Goal: Task Accomplishment & Management: Manage account settings

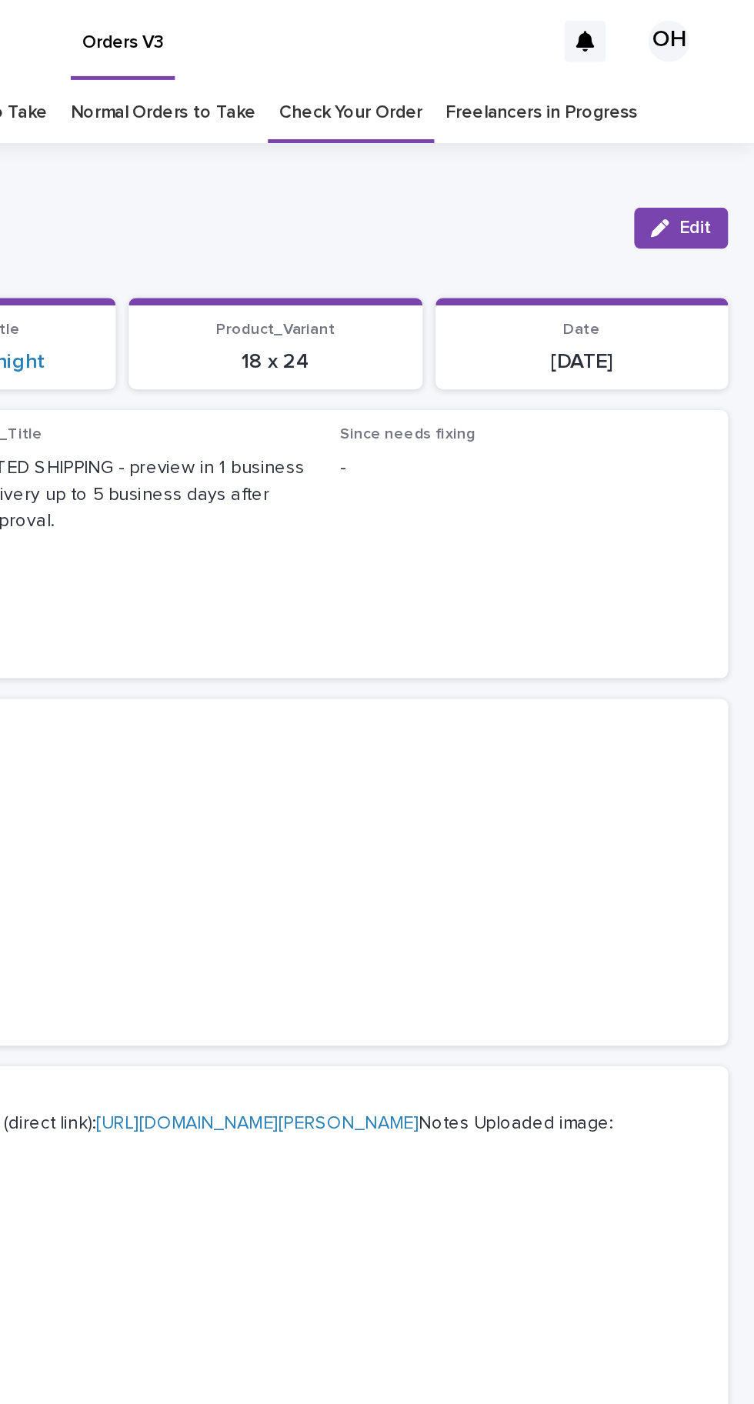
click at [709, 124] on button "Edit" at bounding box center [710, 136] width 56 height 25
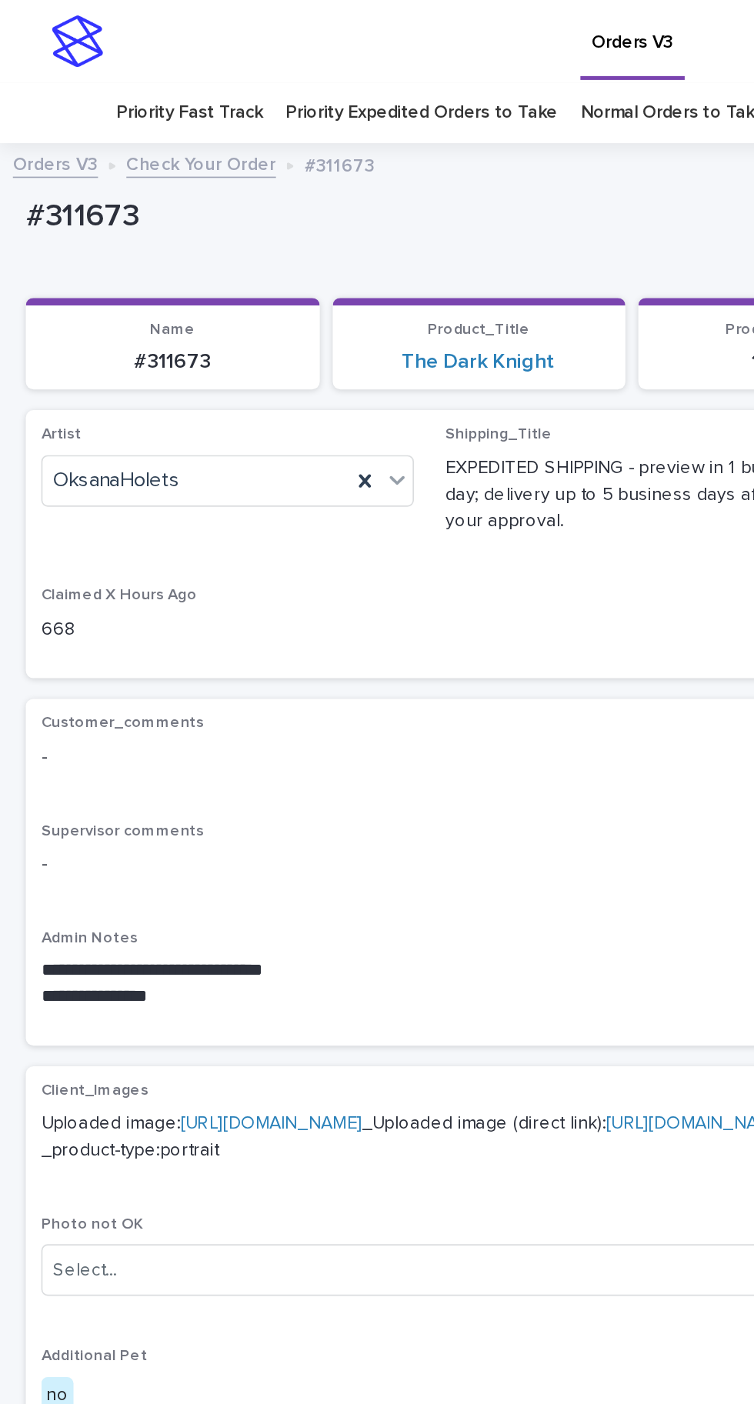
scroll to position [5, 0]
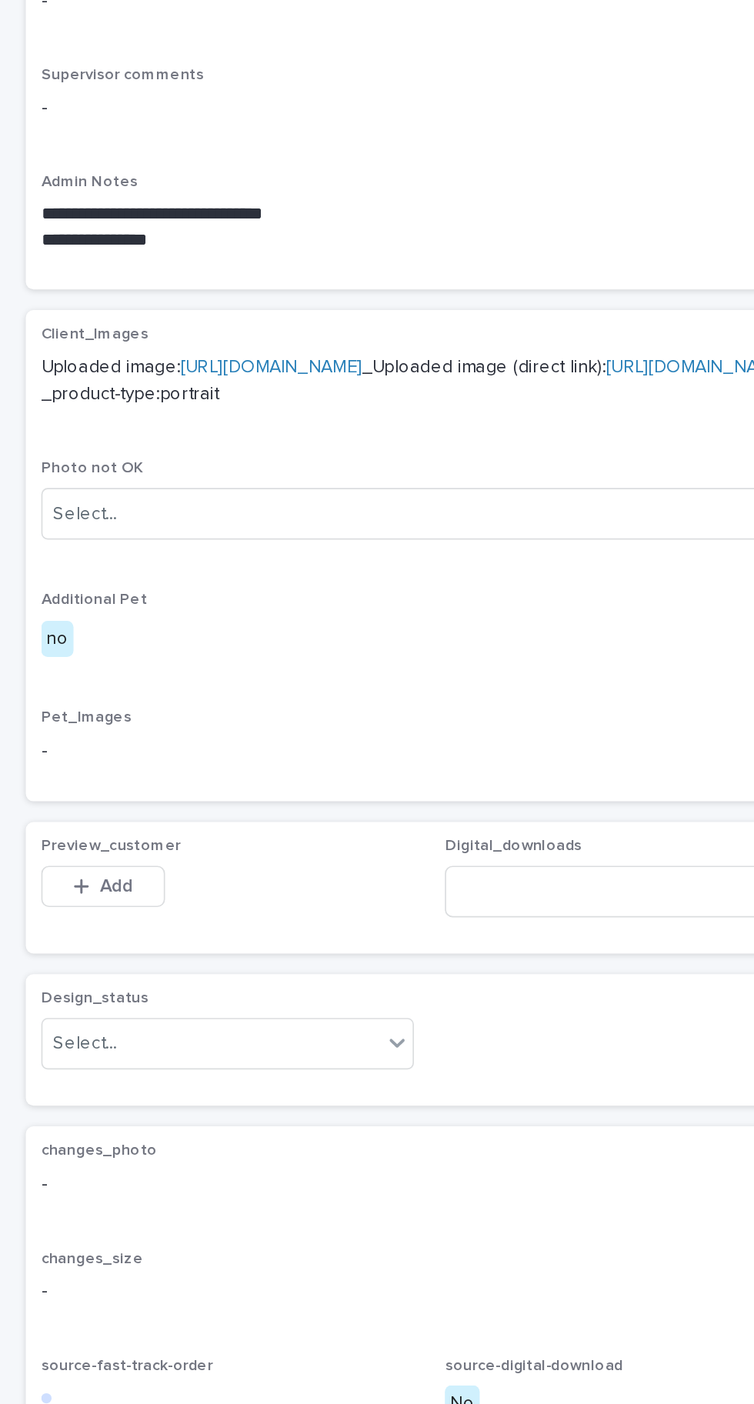
click at [52, 980] on icon "button" at bounding box center [48, 974] width 9 height 11
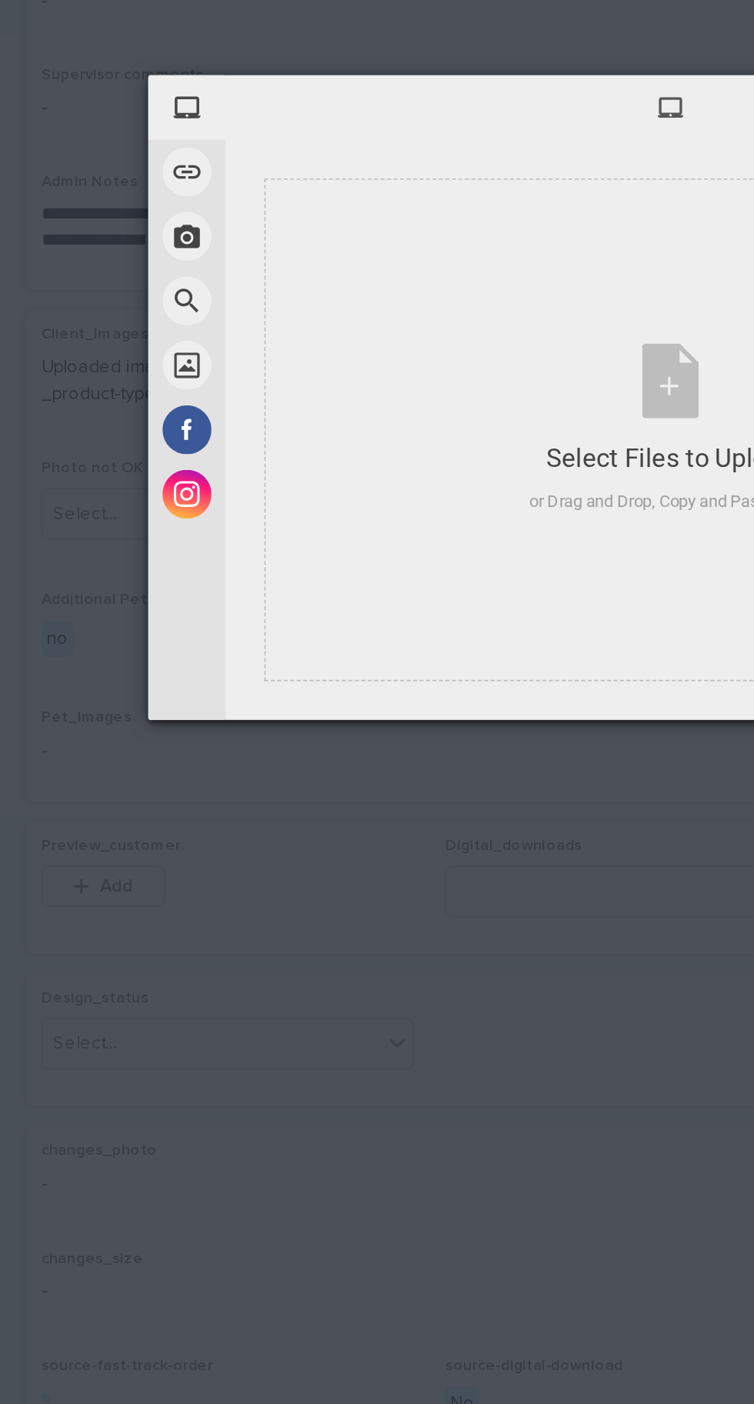
click at [392, 753] on div "Select Files to Upload or Drag and Drop, Copy and Paste Files" at bounding box center [400, 702] width 168 height 102
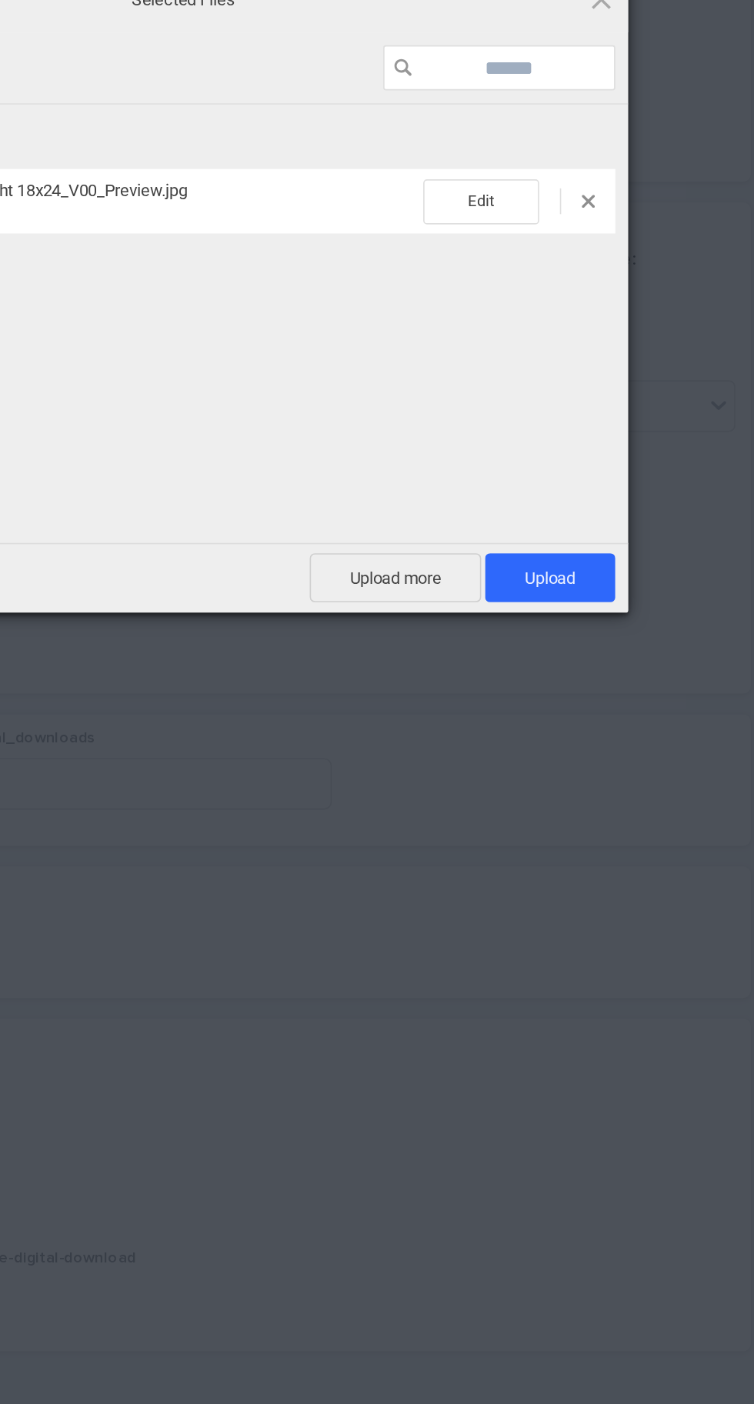
click at [619, 858] on span "Upload 1" at bounding box center [619, 855] width 30 height 12
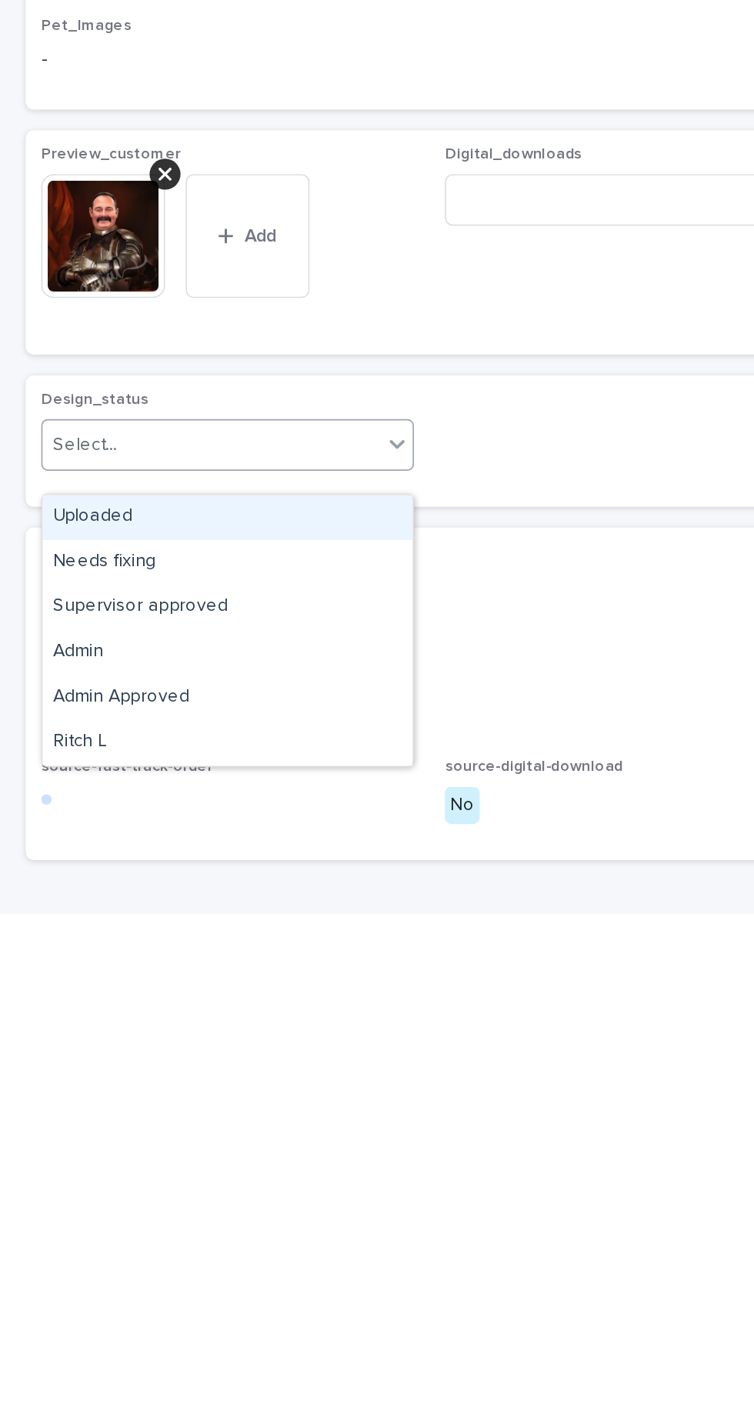
click at [158, 1154] on div "Uploaded" at bounding box center [135, 1167] width 221 height 27
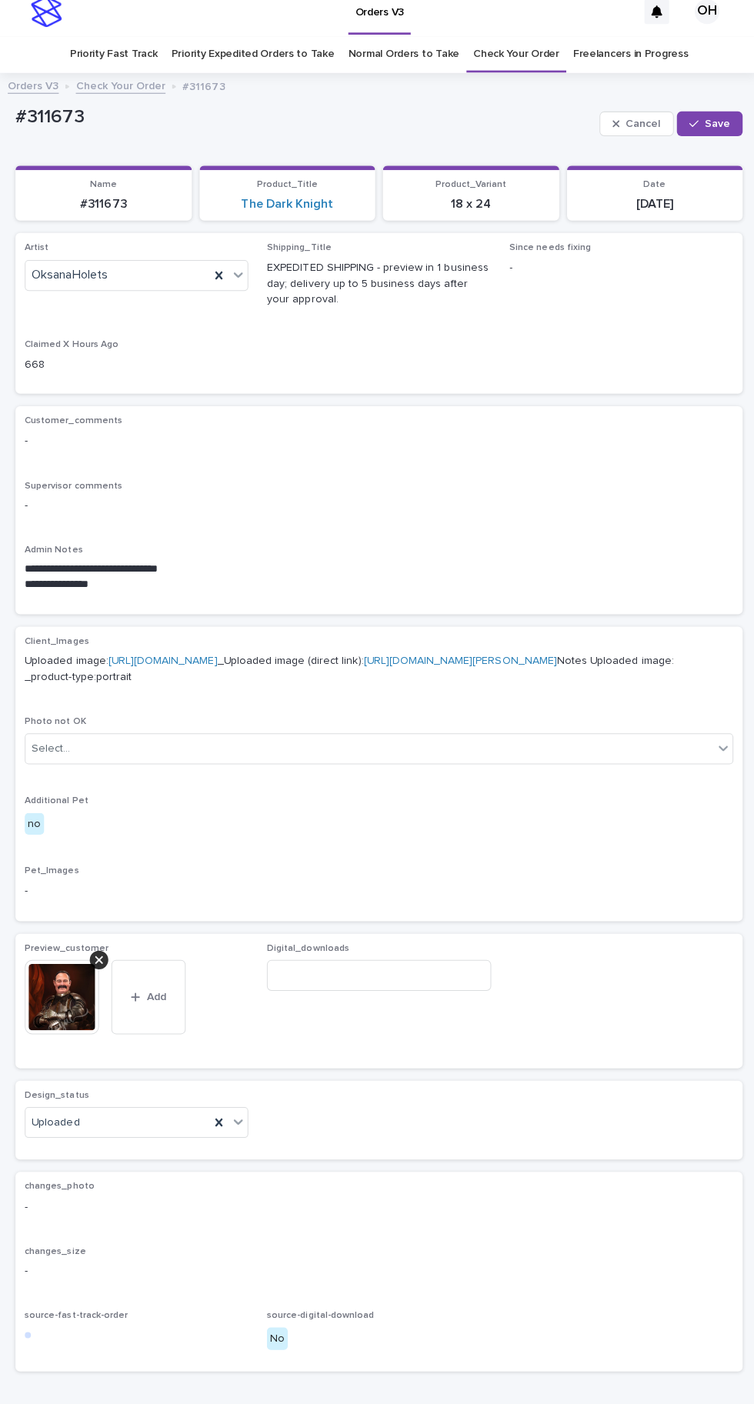
scroll to position [10, 0]
click at [730, 114] on button "Save" at bounding box center [705, 126] width 65 height 25
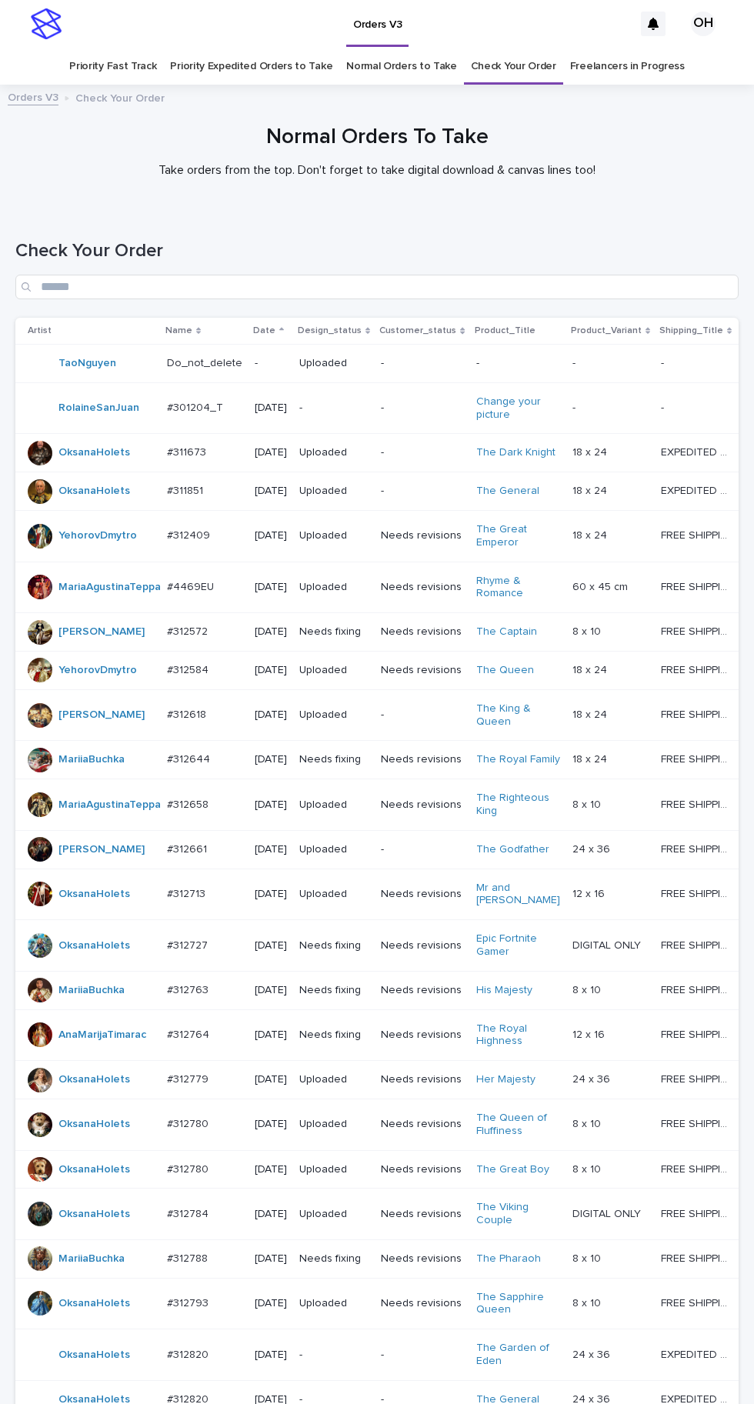
scroll to position [219, 0]
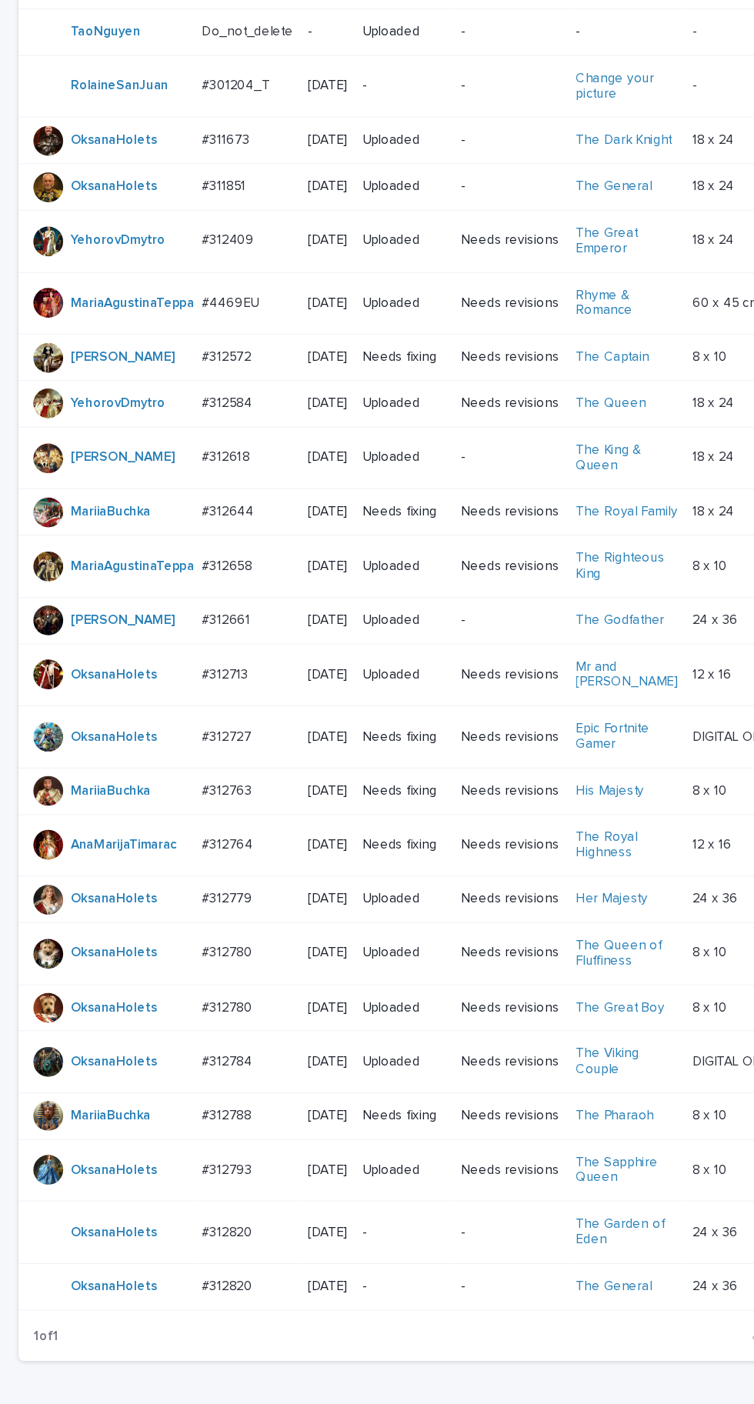
click at [214, 750] on p at bounding box center [204, 756] width 75 height 13
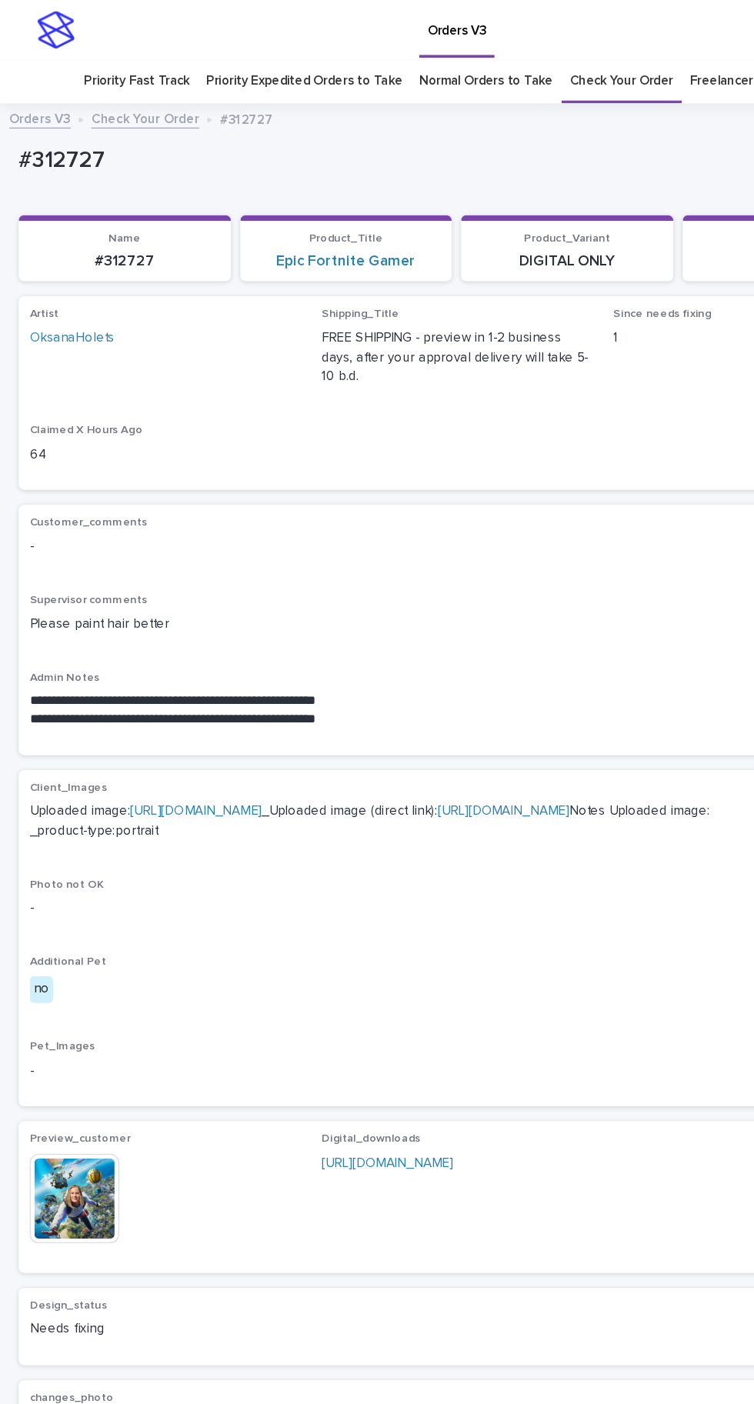
scroll to position [38, 0]
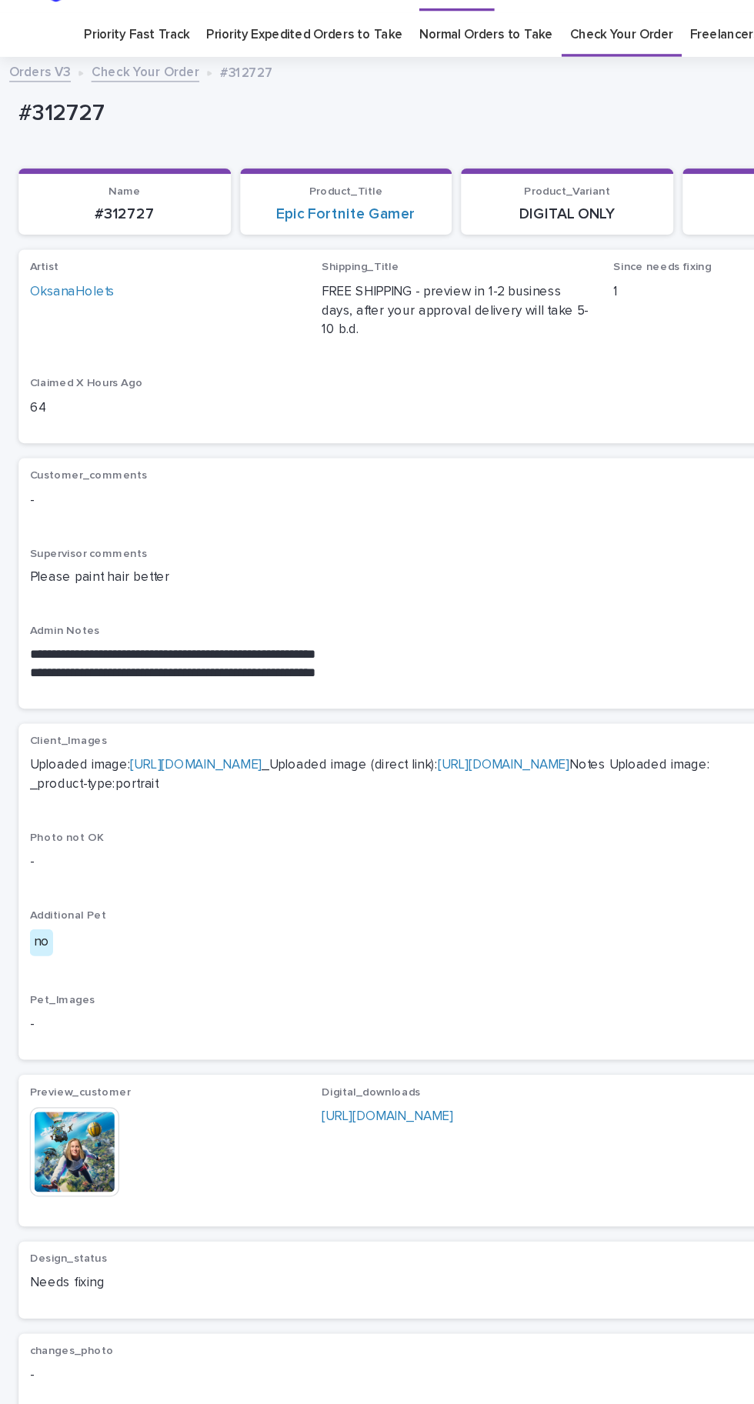
click at [59, 988] on img at bounding box center [62, 952] width 74 height 74
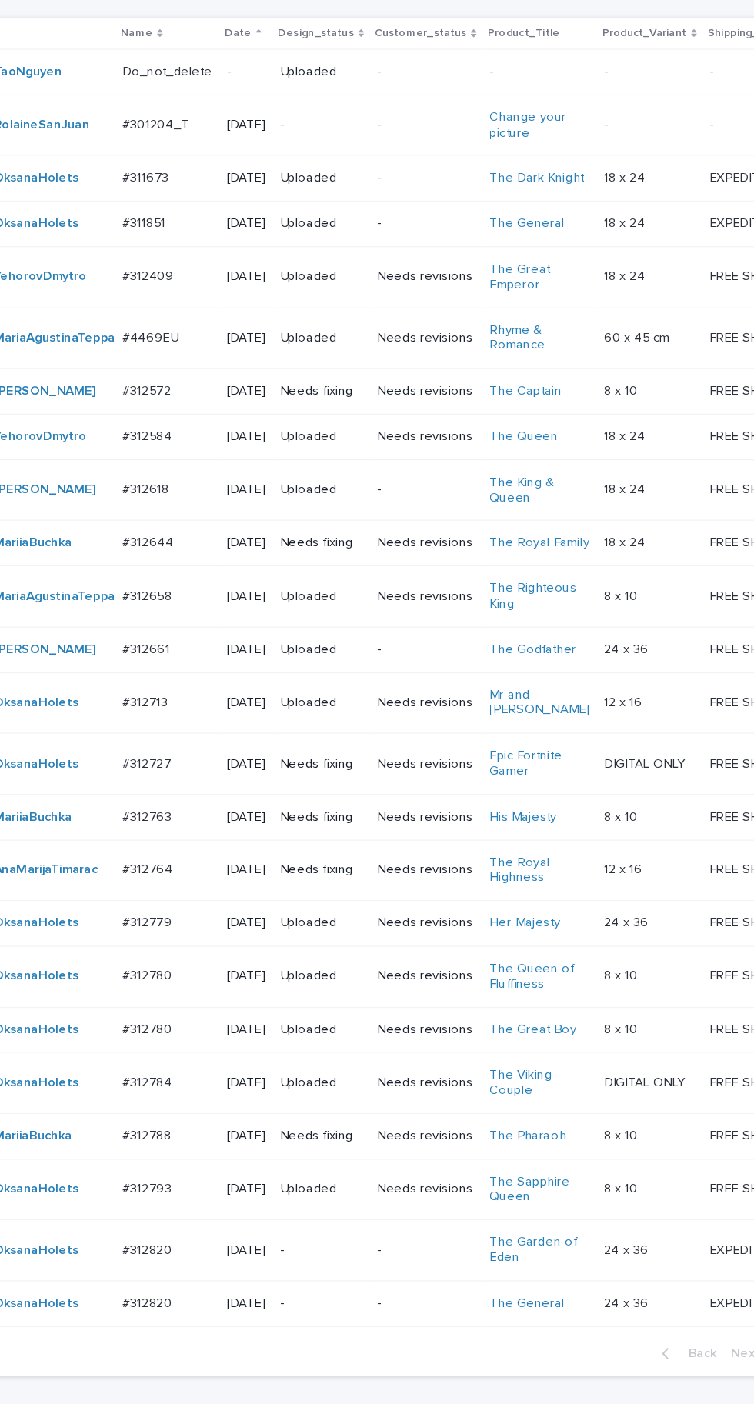
scroll to position [217, 0]
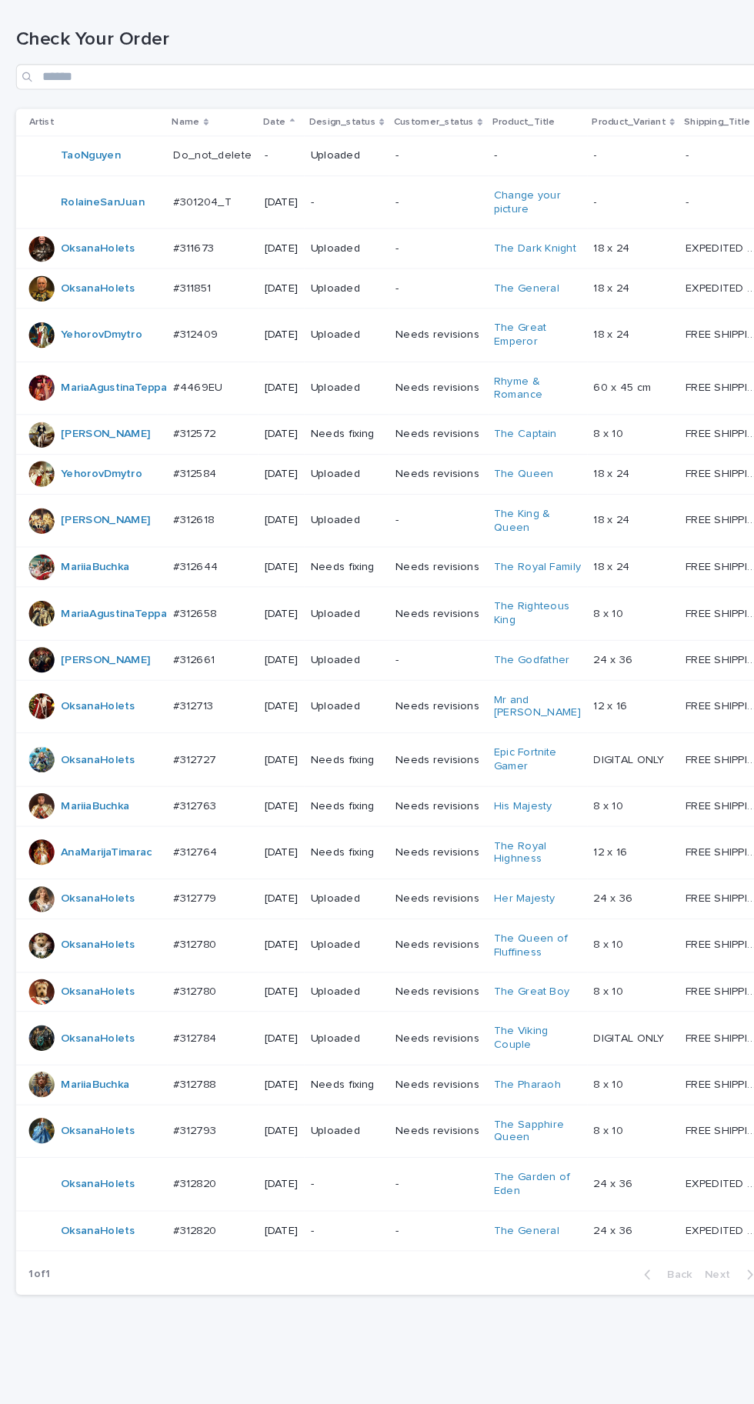
click at [216, 577] on p at bounding box center [204, 570] width 75 height 13
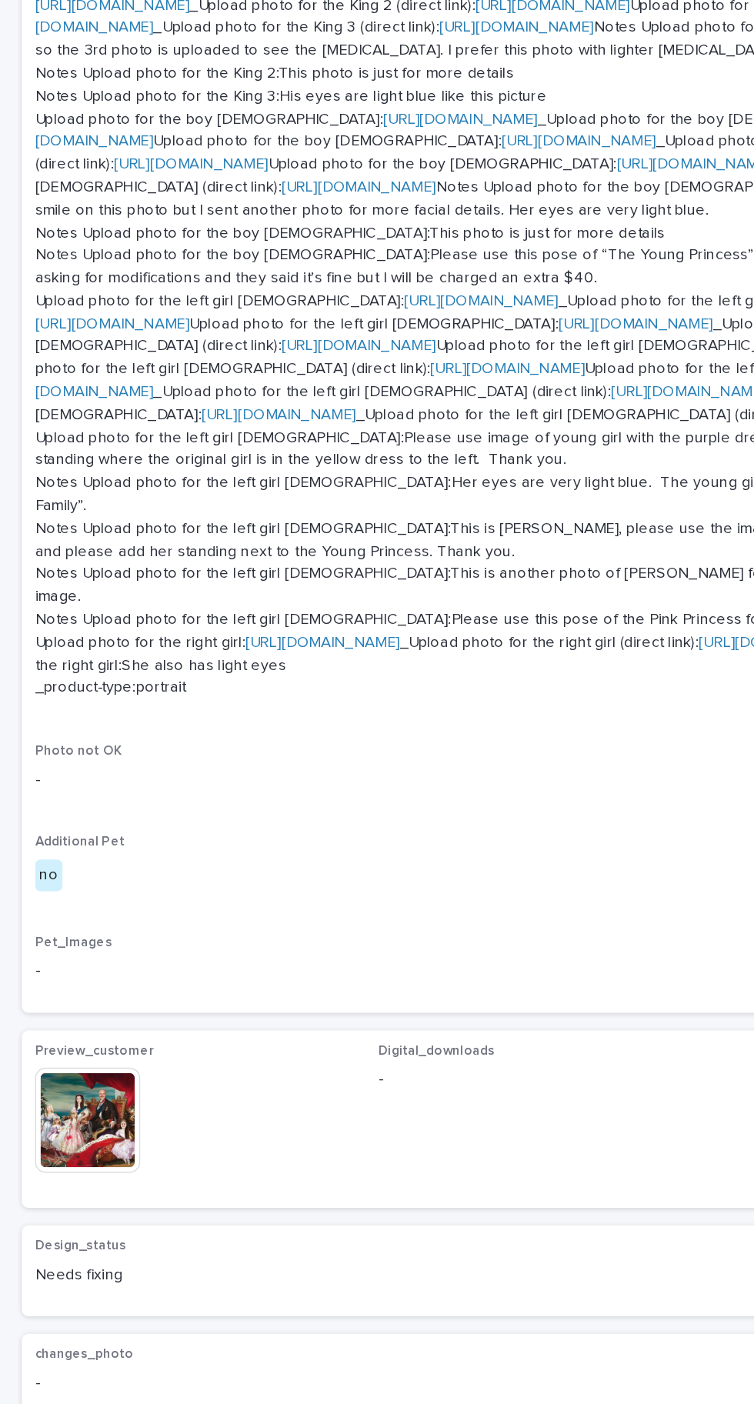
scroll to position [1380, 0]
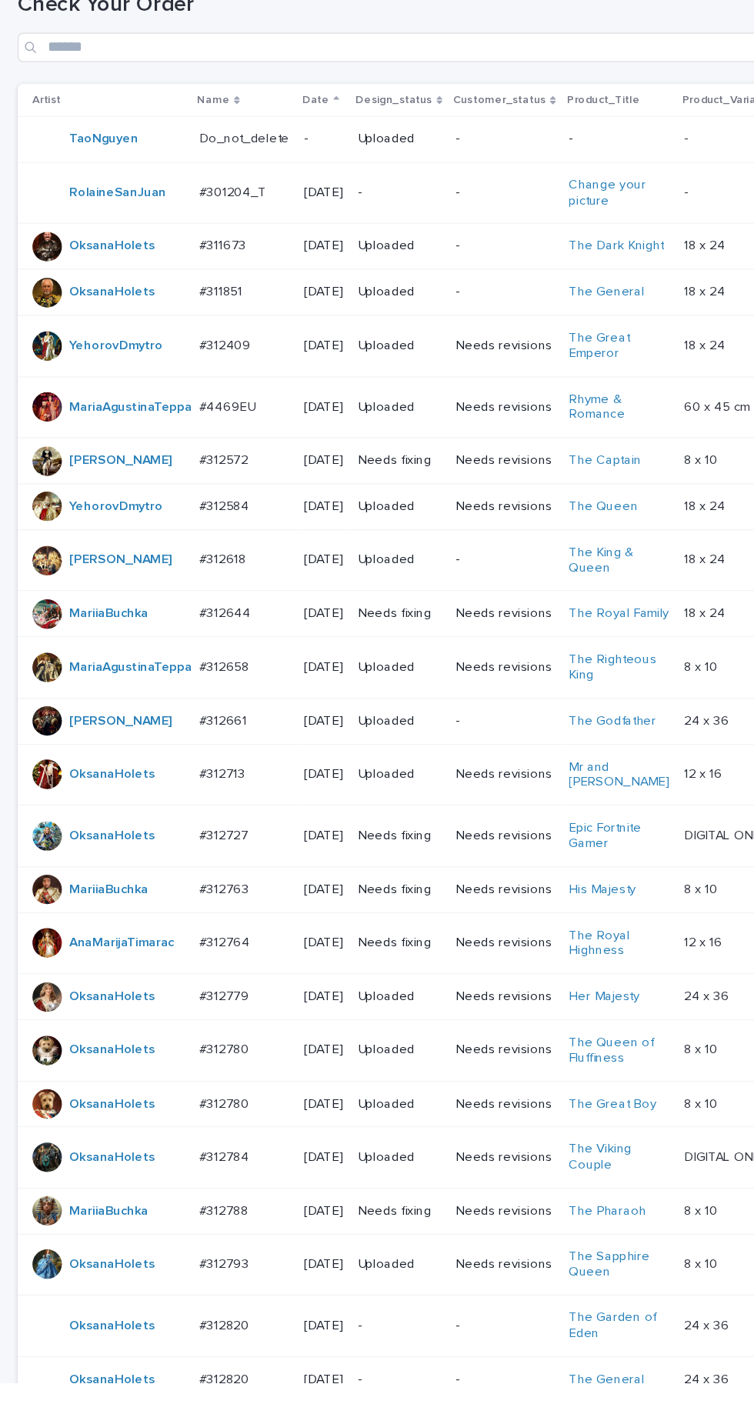
scroll to position [219, 0]
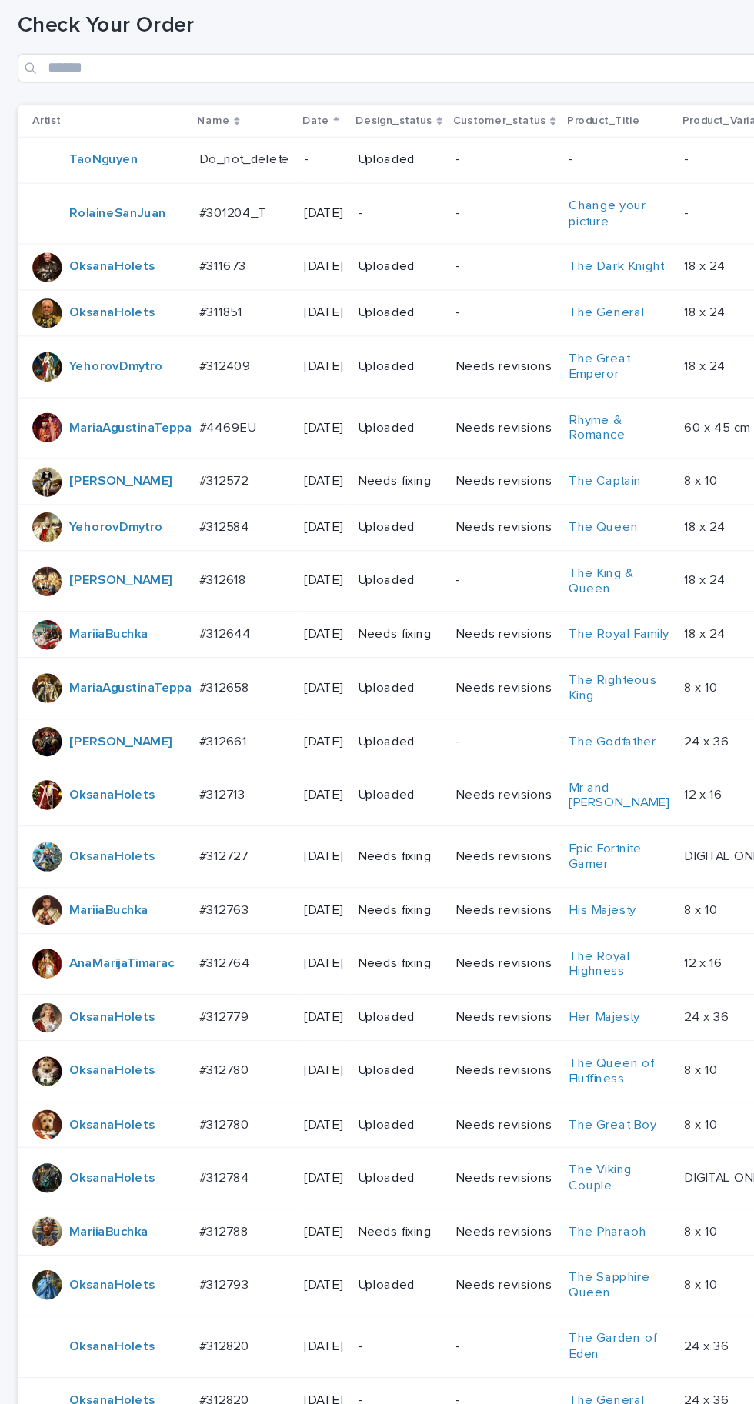
scroll to position [219, 0]
